Goal: Find contact information: Find contact information

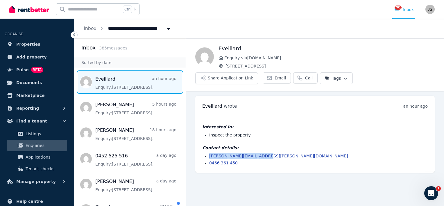
drag, startPoint x: 260, startPoint y: 141, endPoint x: 208, endPoint y: 141, distance: 52.0
click at [208, 153] on ul "[PERSON_NAME][EMAIL_ADDRESS][PERSON_NAME][DOMAIN_NAME] 0466 361 450" at bounding box center [314, 159] width 225 height 13
copy link "[PERSON_NAME][EMAIL_ADDRESS][PERSON_NAME][DOMAIN_NAME]"
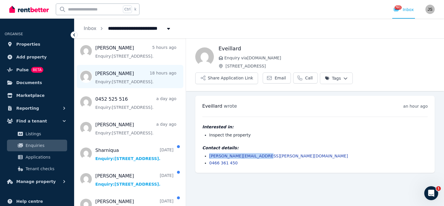
scroll to position [58, 0]
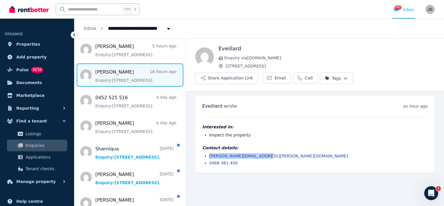
click at [113, 79] on span "Message list" at bounding box center [129, 74] width 111 height 23
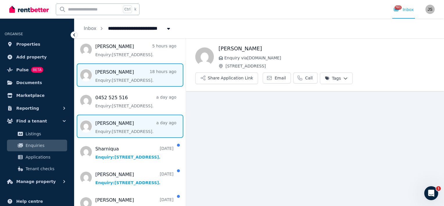
click at [116, 130] on span "Message list" at bounding box center [129, 125] width 111 height 23
